Goal: Find contact information: Find contact information

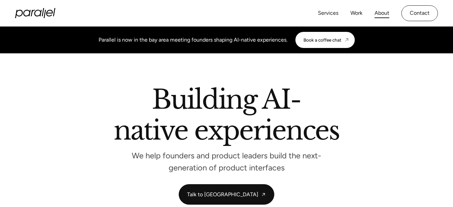
click at [379, 12] on link "About" at bounding box center [382, 13] width 15 height 10
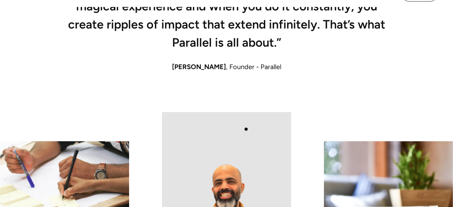
scroll to position [611, 0]
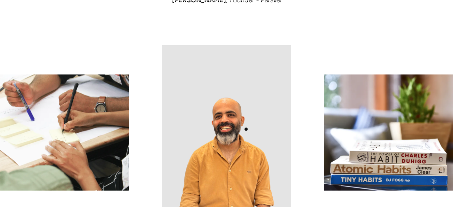
click at [246, 129] on img at bounding box center [226, 132] width 129 height 174
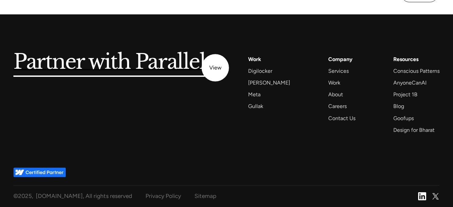
scroll to position [1655, 0]
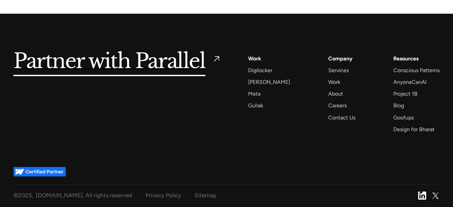
click at [421, 192] on img at bounding box center [422, 196] width 8 height 8
click at [437, 193] on img at bounding box center [436, 196] width 8 height 8
click at [328, 94] on div "About" at bounding box center [335, 93] width 15 height 9
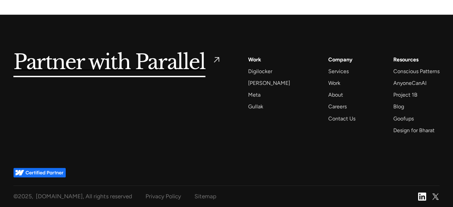
scroll to position [1655, 0]
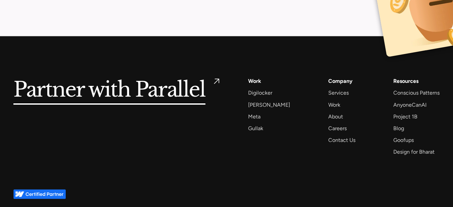
scroll to position [3341, 0]
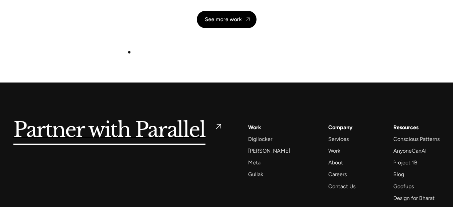
scroll to position [1655, 0]
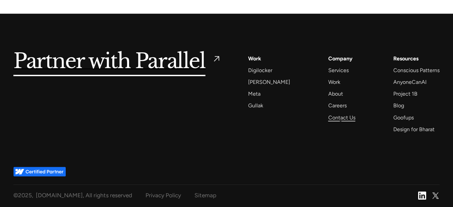
click at [341, 122] on div "Contact Us" at bounding box center [341, 117] width 27 height 9
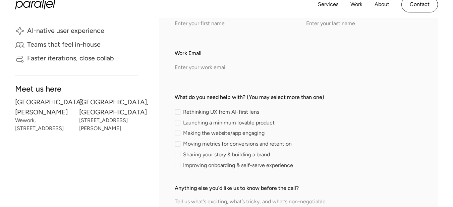
scroll to position [172, 0]
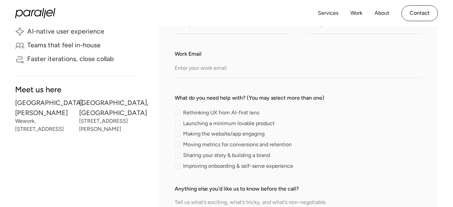
drag, startPoint x: 17, startPoint y: 123, endPoint x: 39, endPoint y: 138, distance: 27.0
click at [39, 131] on div "Wework, 400 Concar Dr, San Mateo, CA 94402" at bounding box center [44, 125] width 59 height 12
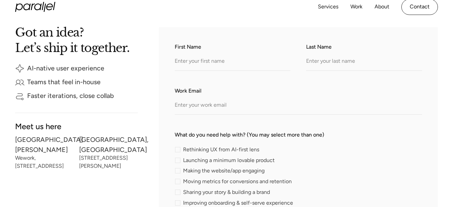
scroll to position [136, 0]
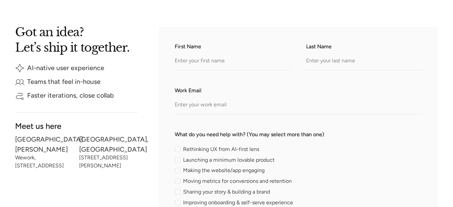
click at [30, 168] on div "Wework, 400 Concar Dr, San Mateo, CA 94402" at bounding box center [44, 162] width 59 height 12
drag, startPoint x: 81, startPoint y: 149, endPoint x: 125, endPoint y: 155, distance: 45.4
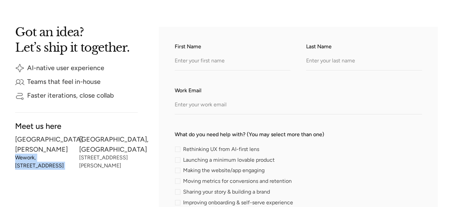
click at [125, 156] on div "227, Leela Karan, Indiranagar Stage-1, India 560038" at bounding box center [108, 162] width 59 height 12
drag, startPoint x: 127, startPoint y: 157, endPoint x: 82, endPoint y: 143, distance: 46.9
click at [82, 143] on div "Bengaluru, India 227, Leela Karan, Indiranagar Stage-1, India 560038" at bounding box center [108, 154] width 59 height 34
click at [93, 157] on div "227, Leela Karan, Indiranagar Stage-1, India 560038" at bounding box center [108, 162] width 59 height 12
drag, startPoint x: 93, startPoint y: 157, endPoint x: 79, endPoint y: 185, distance: 30.8
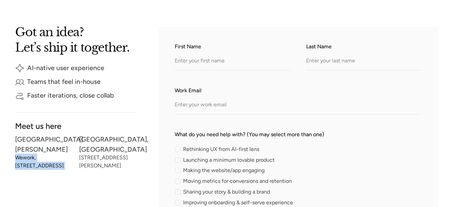
click at [79, 185] on div "Got an idea? Let’s ship it together. AI-native user experience Teams that feel …" at bounding box center [76, 190] width 123 height 326
drag, startPoint x: 84, startPoint y: 149, endPoint x: 46, endPoint y: 163, distance: 40.4
drag, startPoint x: 46, startPoint y: 163, endPoint x: 56, endPoint y: 179, distance: 18.8
click at [56, 168] on div "Wework, 400 Concar Dr, San Mateo, CA 94402" at bounding box center [44, 162] width 59 height 12
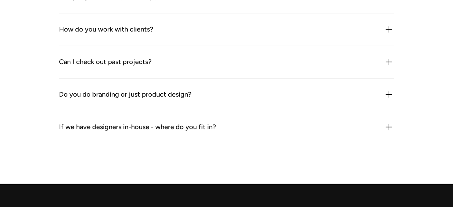
scroll to position [960, 0]
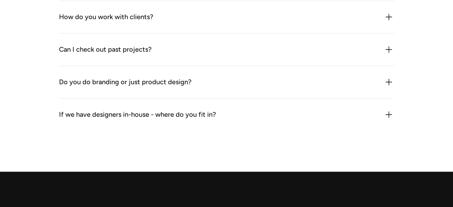
click at [140, 110] on div "If we have designers in-house - where do you fit in? We bring outside perspecti…" at bounding box center [226, 115] width 335 height 32
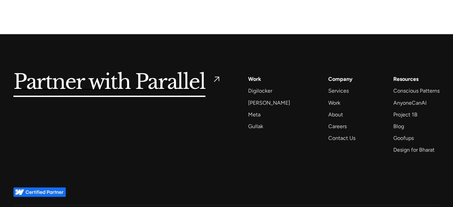
scroll to position [1155, 0]
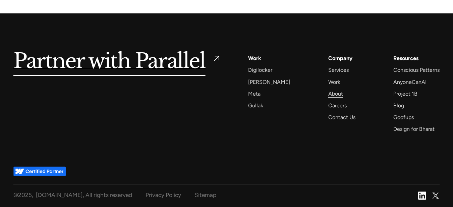
click at [329, 96] on div "About" at bounding box center [335, 93] width 15 height 9
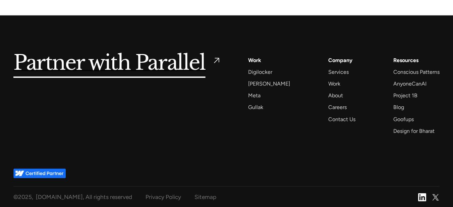
scroll to position [1655, 0]
